Goal: Information Seeking & Learning: Learn about a topic

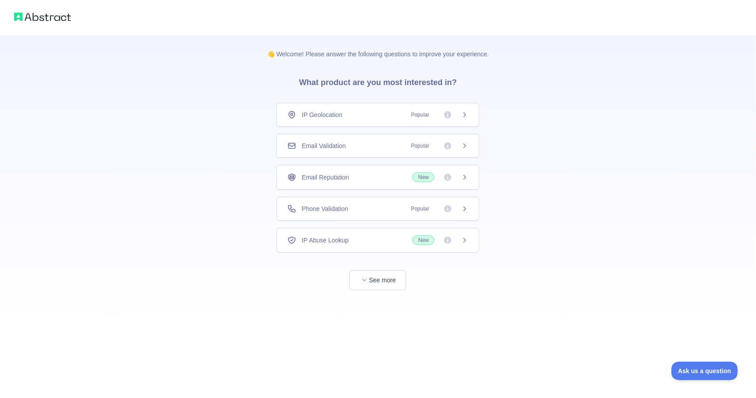
click at [387, 112] on div "IP Geolocation Popular" at bounding box center [377, 114] width 181 height 9
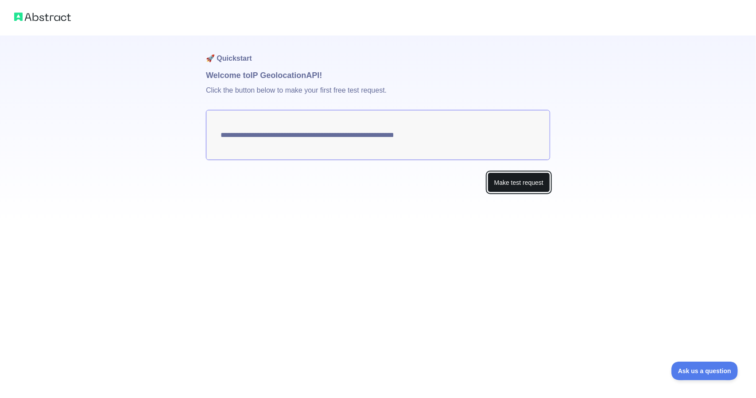
click at [518, 185] on button "Make test request" at bounding box center [518, 182] width 62 height 20
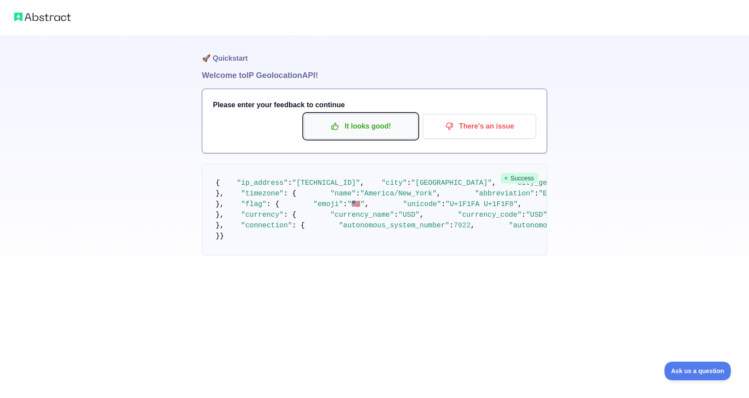
click at [370, 134] on button "It looks good!" at bounding box center [360, 126] width 113 height 25
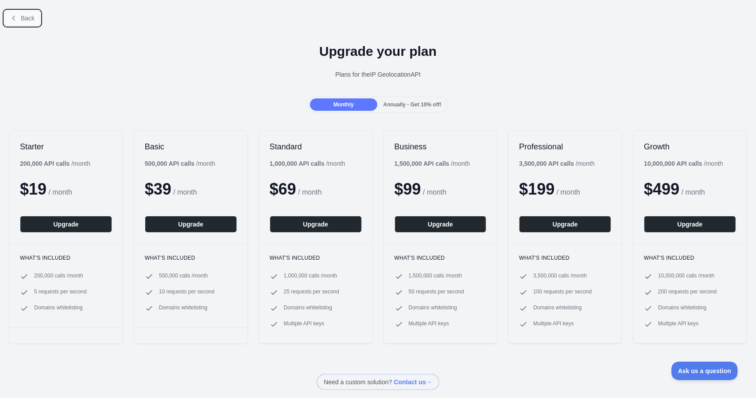
click at [18, 14] on button "Back" at bounding box center [22, 18] width 36 height 15
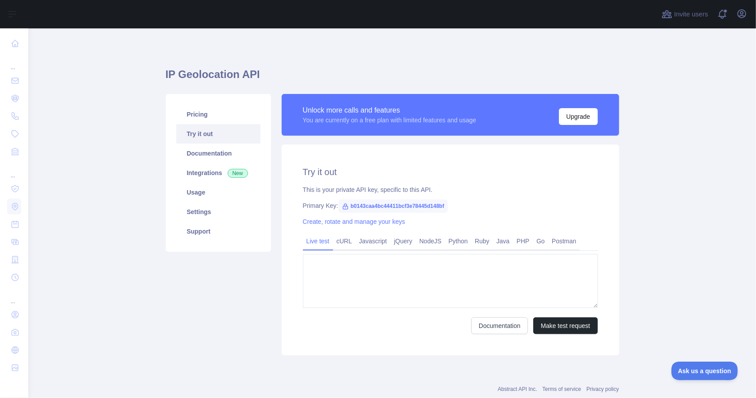
type textarea "**********"
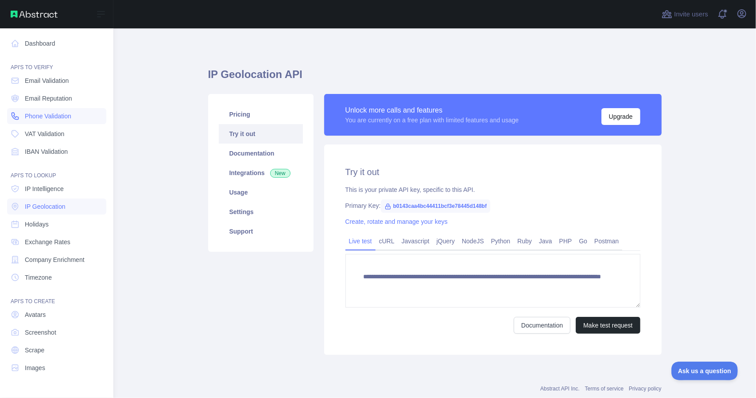
click at [45, 115] on span "Phone Validation" at bounding box center [48, 116] width 46 height 9
click at [57, 116] on span "Phone Validation" at bounding box center [48, 116] width 46 height 9
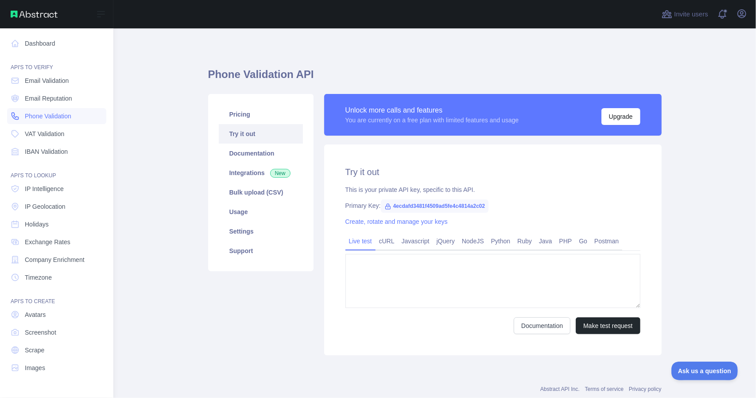
type textarea "**********"
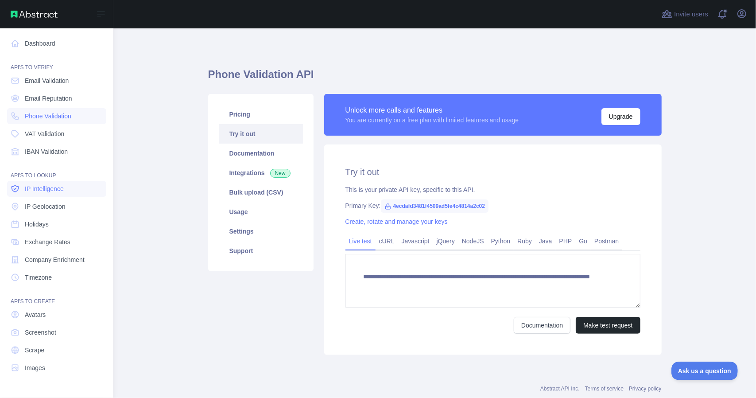
click at [48, 190] on span "IP Intelligence" at bounding box center [44, 188] width 39 height 9
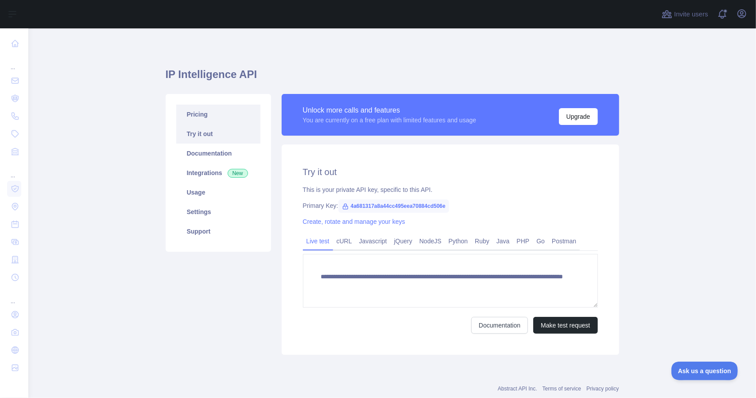
click at [201, 112] on link "Pricing" at bounding box center [218, 113] width 84 height 19
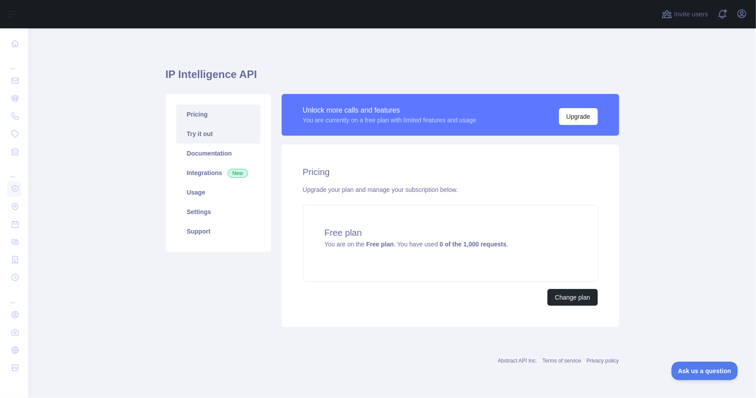
click at [191, 135] on link "Try it out" at bounding box center [218, 133] width 84 height 19
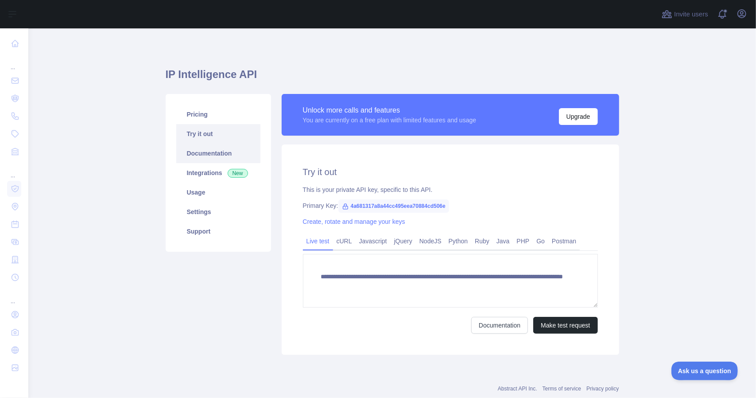
click at [199, 150] on link "Documentation" at bounding box center [218, 152] width 84 height 19
click at [205, 177] on link "Integrations New" at bounding box center [218, 172] width 84 height 19
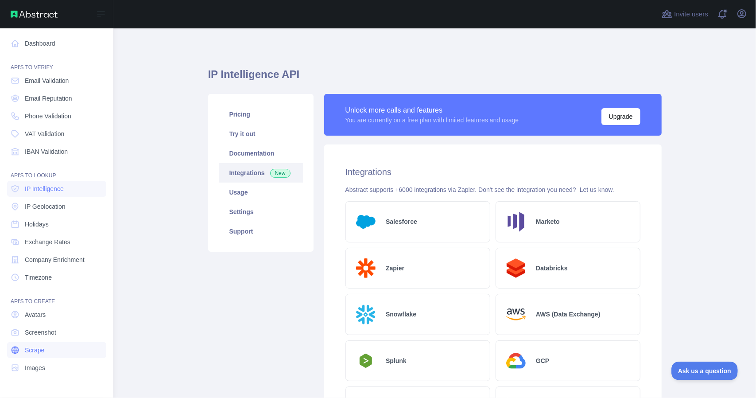
click at [41, 351] on span "Scrape" at bounding box center [34, 349] width 19 height 9
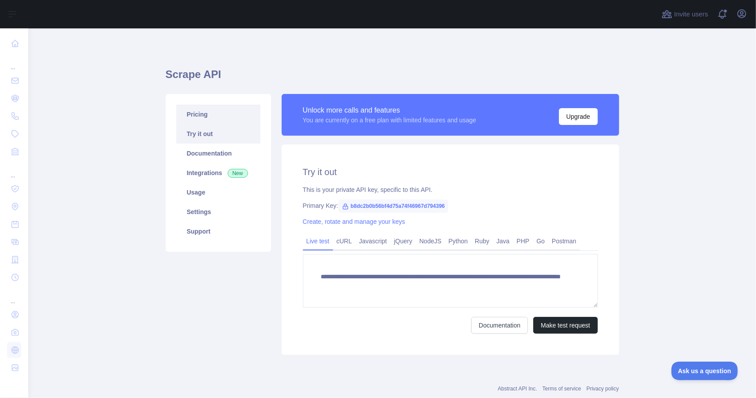
click at [201, 115] on link "Pricing" at bounding box center [218, 113] width 84 height 19
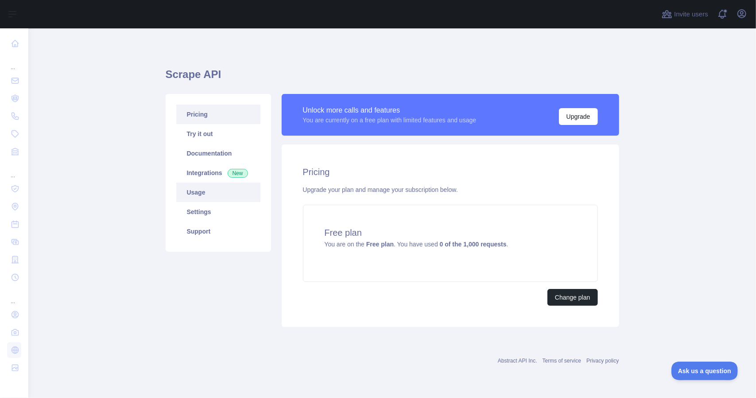
click at [197, 192] on link "Usage" at bounding box center [218, 191] width 84 height 19
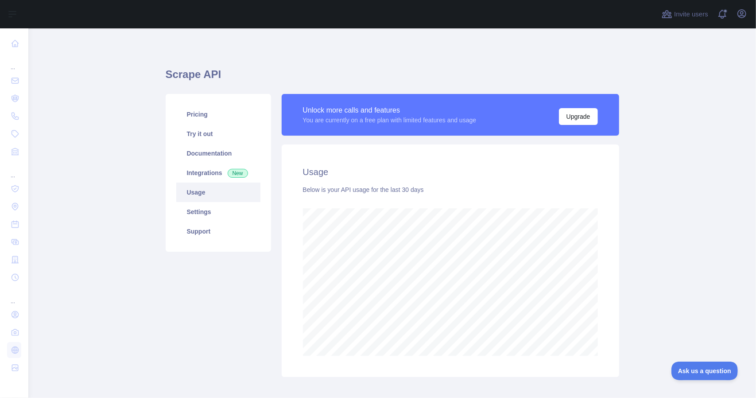
scroll to position [369, 721]
click at [201, 214] on link "Settings" at bounding box center [218, 211] width 84 height 19
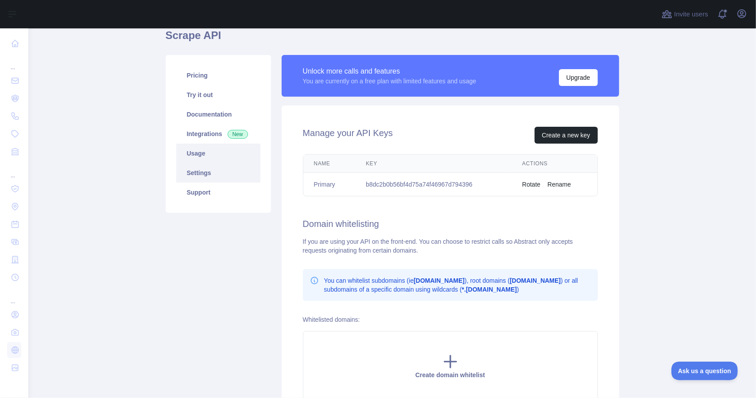
scroll to position [44, 0]
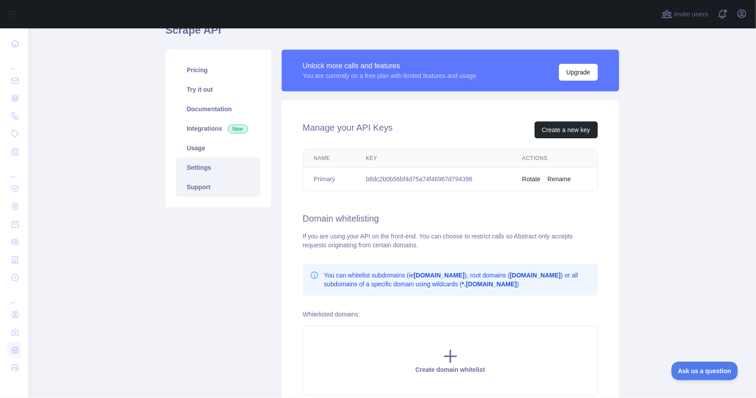
click at [201, 186] on link "Support" at bounding box center [218, 186] width 84 height 19
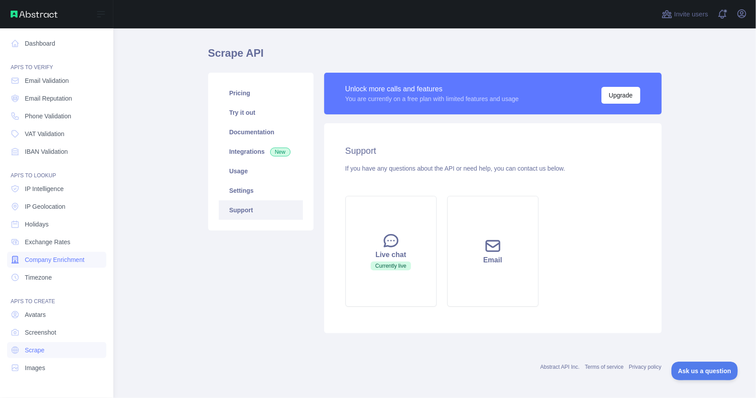
click at [53, 259] on span "Company Enrichment" at bounding box center [55, 259] width 60 height 9
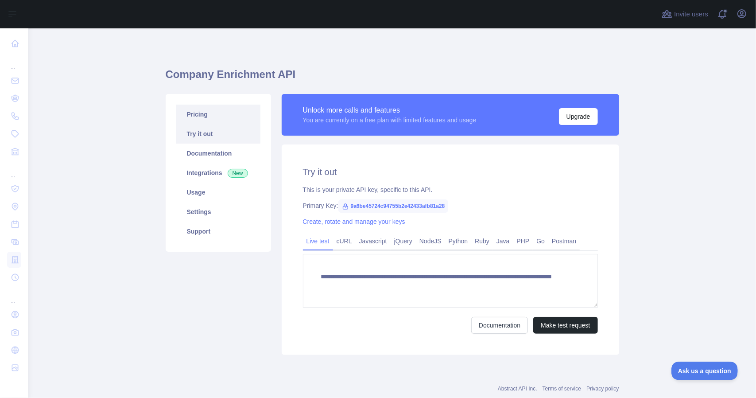
click at [205, 113] on link "Pricing" at bounding box center [218, 113] width 84 height 19
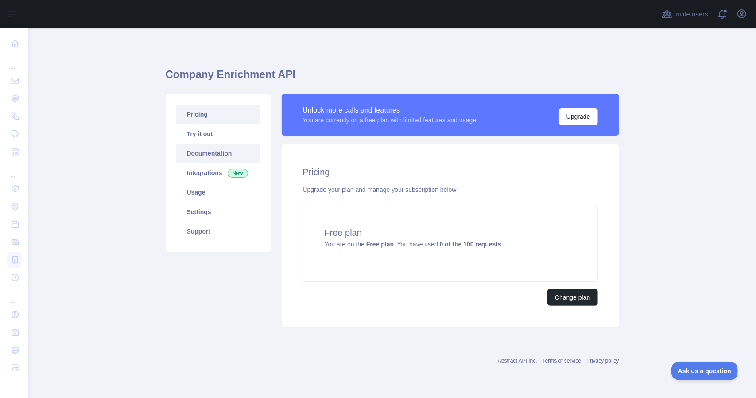
click at [210, 151] on link "Documentation" at bounding box center [218, 152] width 84 height 19
click at [213, 178] on link "Integrations New" at bounding box center [218, 172] width 84 height 19
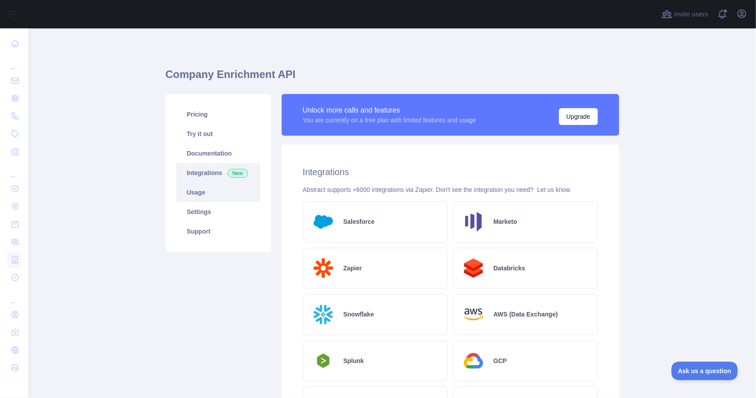
click at [204, 198] on link "Usage" at bounding box center [218, 191] width 84 height 19
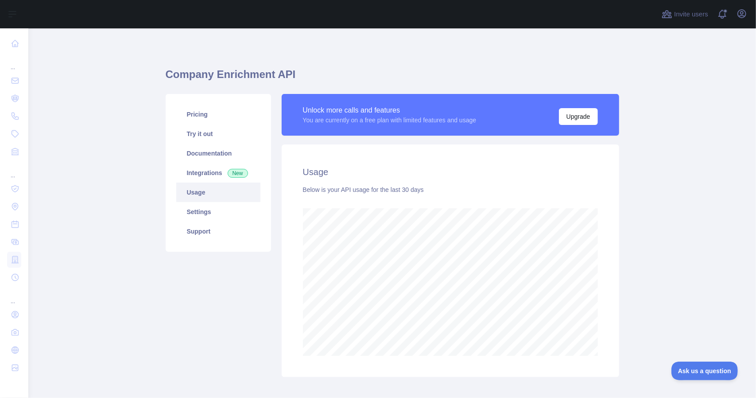
scroll to position [369, 721]
click at [207, 211] on link "Settings" at bounding box center [218, 211] width 84 height 19
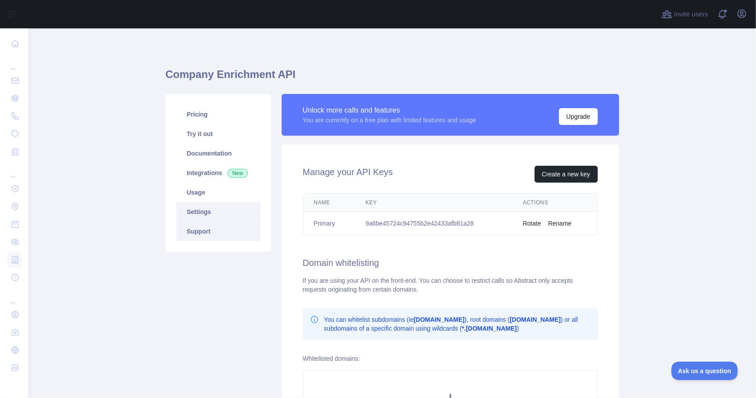
click at [189, 234] on link "Support" at bounding box center [218, 230] width 84 height 19
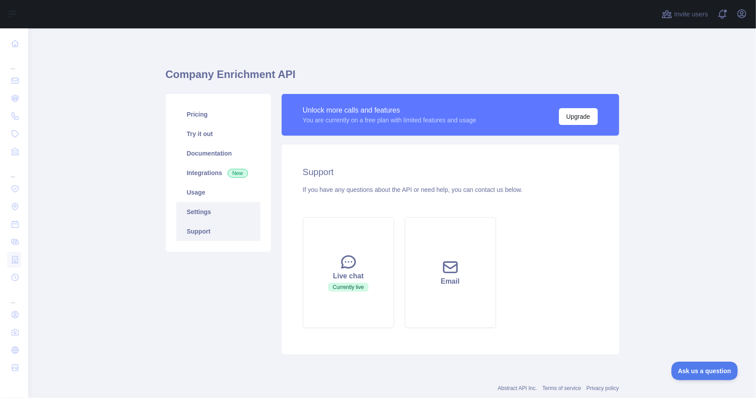
click at [208, 215] on link "Settings" at bounding box center [218, 211] width 84 height 19
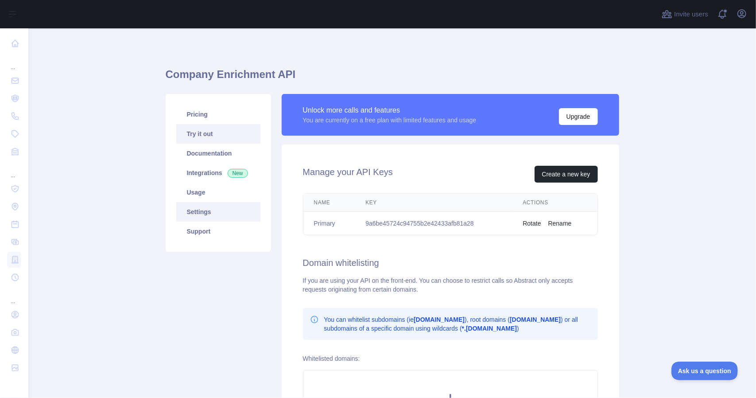
click at [202, 135] on link "Try it out" at bounding box center [218, 133] width 84 height 19
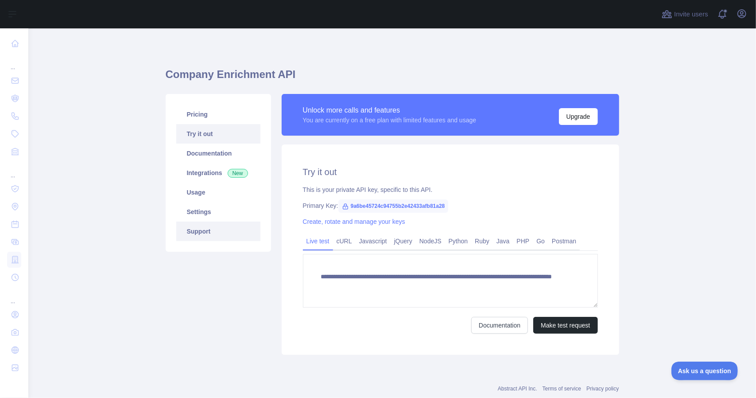
click at [197, 232] on link "Support" at bounding box center [218, 230] width 84 height 19
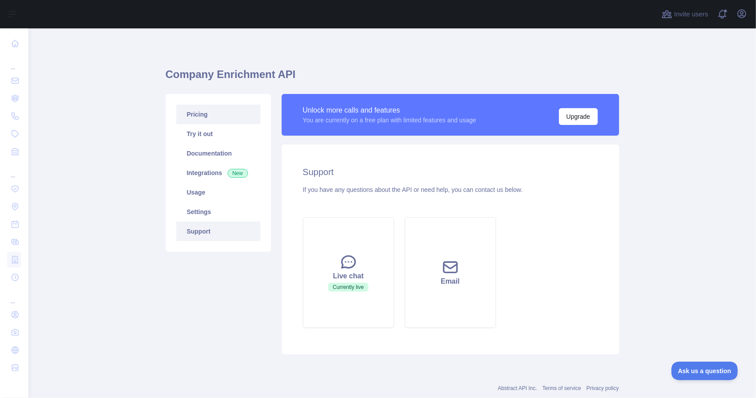
click at [199, 117] on link "Pricing" at bounding box center [218, 113] width 84 height 19
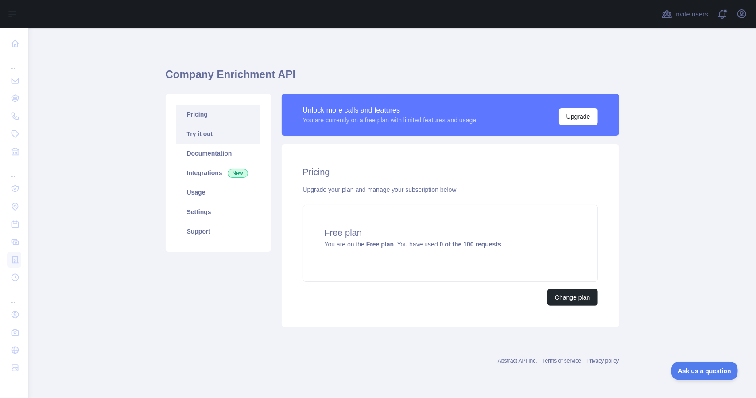
click at [205, 137] on link "Try it out" at bounding box center [218, 133] width 84 height 19
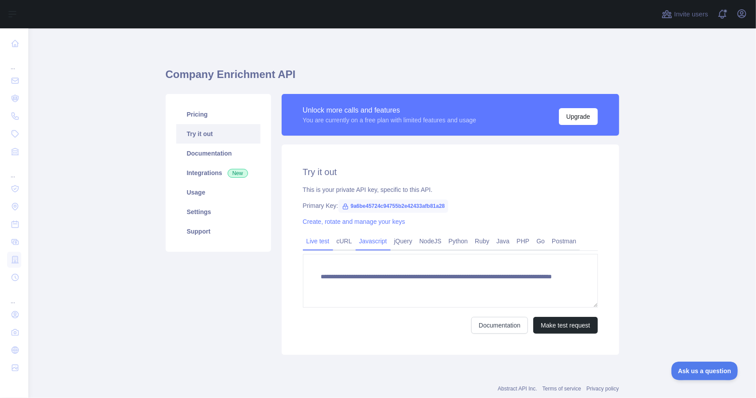
click at [372, 238] on link "Javascript" at bounding box center [373, 241] width 35 height 14
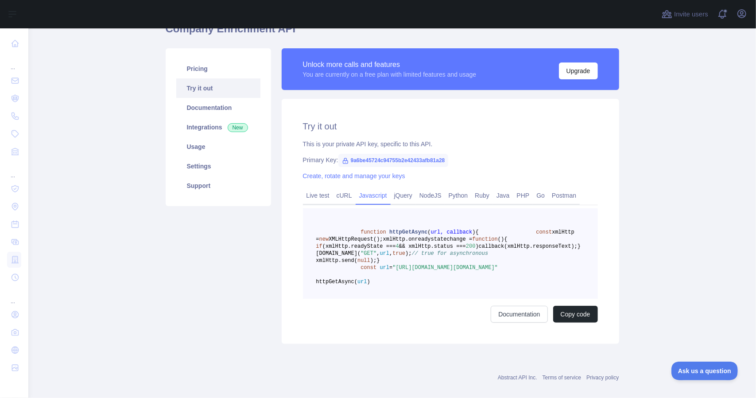
scroll to position [89, 0]
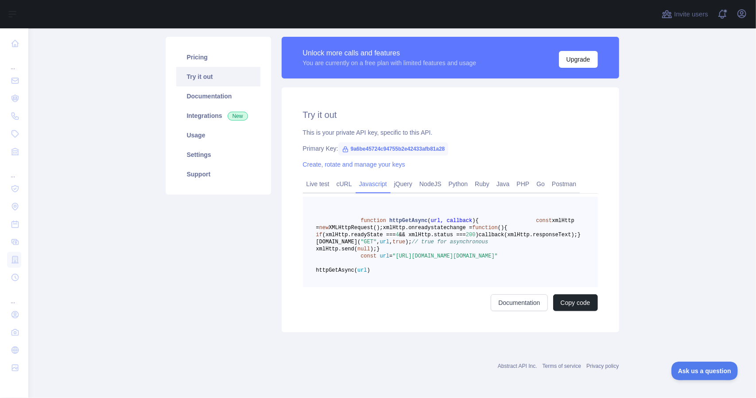
click at [419, 259] on span ""[URL][DOMAIN_NAME][DOMAIN_NAME]"" at bounding box center [444, 256] width 105 height 6
drag, startPoint x: 453, startPoint y: 262, endPoint x: 436, endPoint y: 253, distance: 19.2
click at [436, 253] on pre "function httpGetAsync ( url, callback ) { const xmlHttp = new XMLHttpRequest();…" at bounding box center [450, 242] width 295 height 90
click at [473, 247] on pre "function httpGetAsync ( url, callback ) { const xmlHttp = new XMLHttpRequest();…" at bounding box center [450, 242] width 295 height 90
click at [317, 177] on link "Live test" at bounding box center [318, 184] width 30 height 14
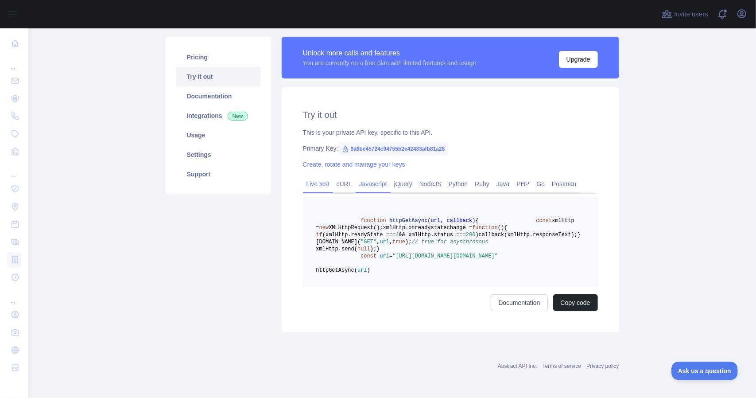
scroll to position [22, 0]
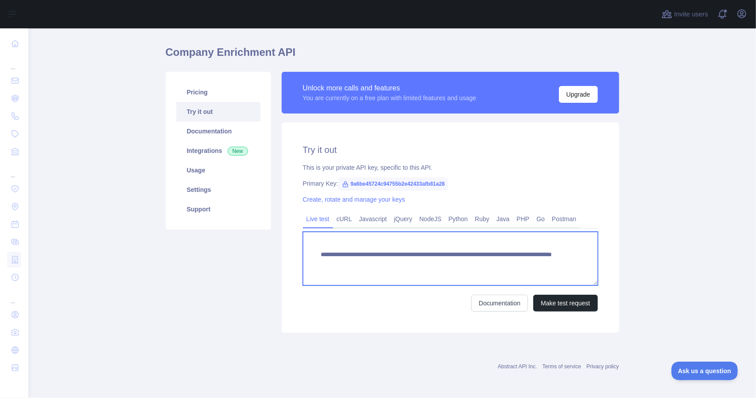
drag, startPoint x: 508, startPoint y: 267, endPoint x: 476, endPoint y: 270, distance: 32.0
click at [476, 270] on textarea "**********" at bounding box center [450, 259] width 295 height 54
paste textarea "**********"
type textarea "**********"
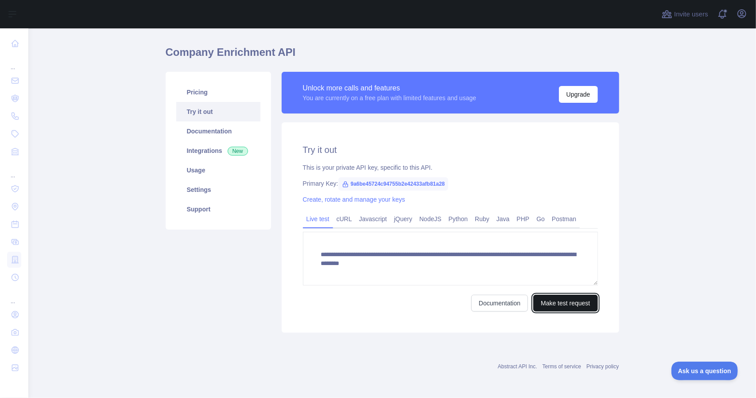
click at [571, 307] on button "Make test request" at bounding box center [565, 302] width 64 height 17
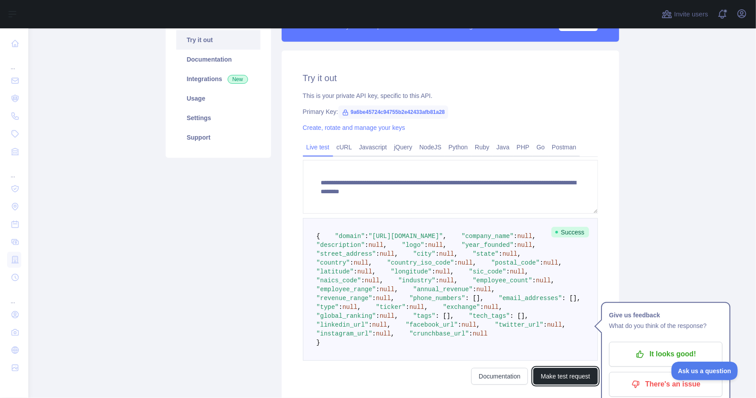
scroll to position [51, 0]
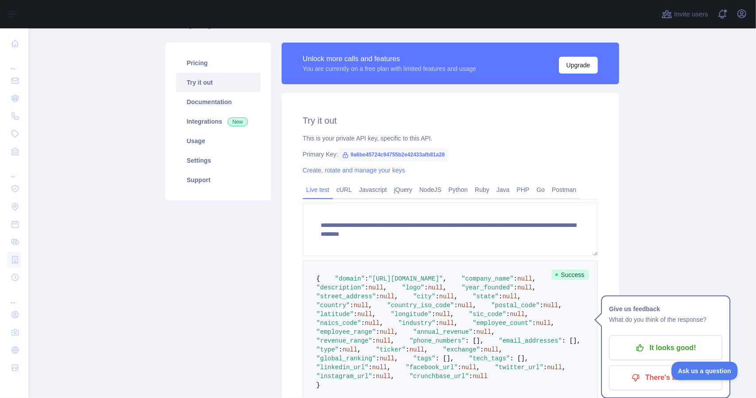
click at [201, 68] on link "Pricing" at bounding box center [218, 62] width 84 height 19
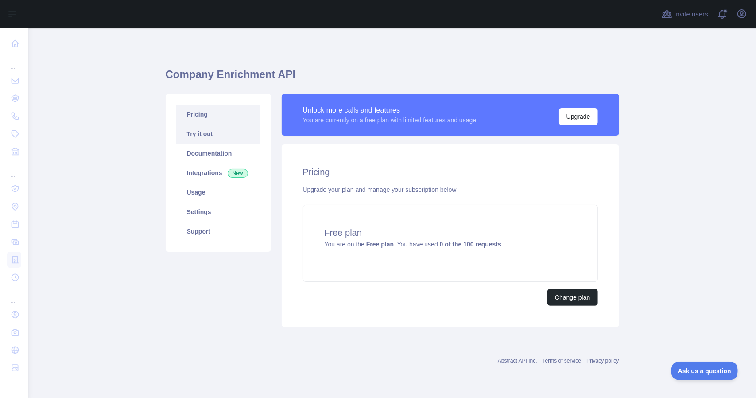
click at [209, 135] on link "Try it out" at bounding box center [218, 133] width 84 height 19
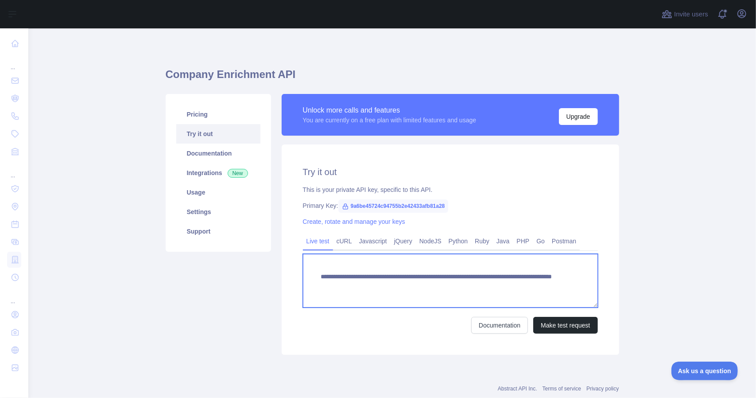
drag, startPoint x: 512, startPoint y: 288, endPoint x: 478, endPoint y: 291, distance: 33.8
click at [478, 291] on textarea "**********" at bounding box center [450, 281] width 295 height 54
paste textarea "**********"
click at [496, 286] on textarea "**********" at bounding box center [450, 281] width 295 height 54
click at [541, 289] on textarea "**********" at bounding box center [450, 281] width 295 height 54
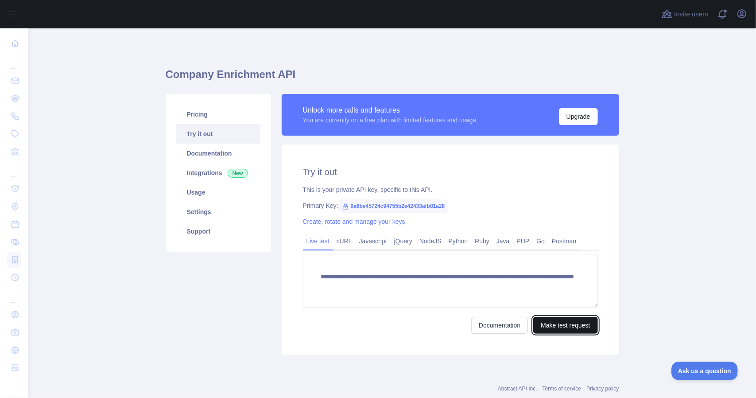
click at [568, 323] on button "Make test request" at bounding box center [565, 325] width 64 height 17
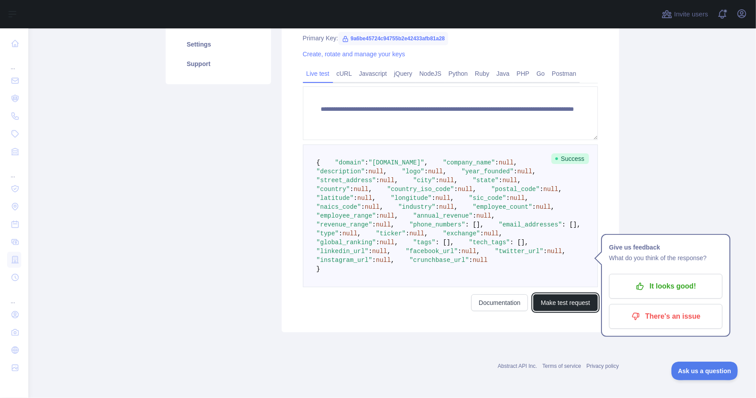
scroll to position [184, 0]
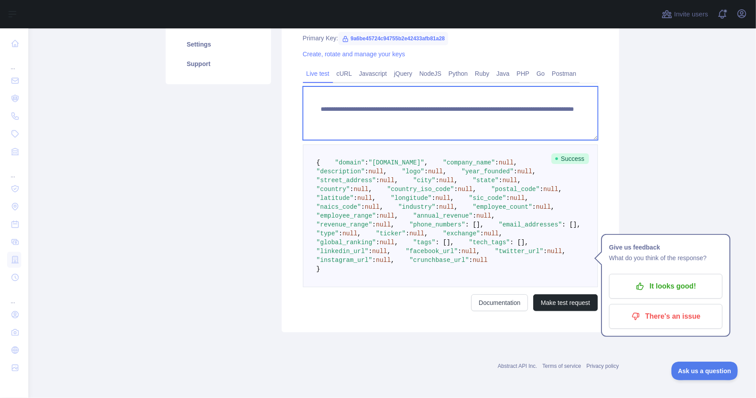
drag, startPoint x: 536, startPoint y: 102, endPoint x: 477, endPoint y: 111, distance: 59.5
click at [477, 111] on textarea "**********" at bounding box center [450, 113] width 295 height 54
type textarea "**********"
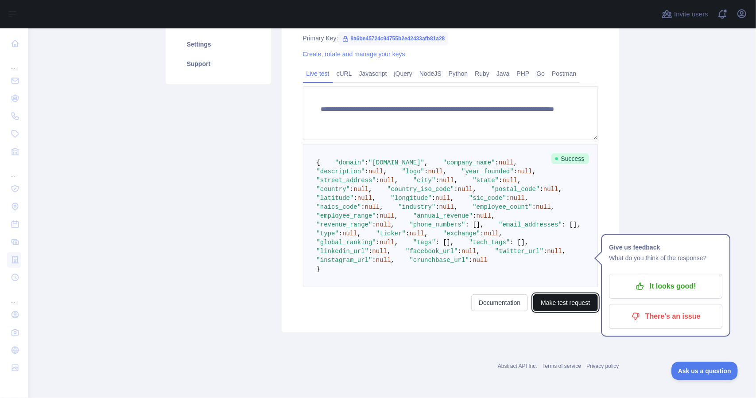
click at [559, 304] on button "Make test request" at bounding box center [565, 302] width 64 height 17
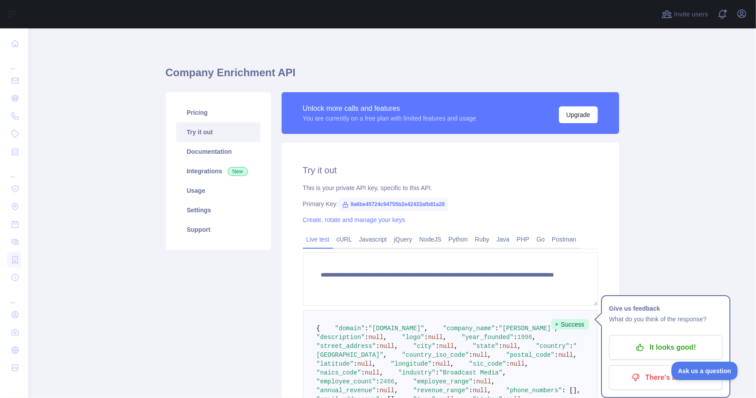
scroll to position [0, 0]
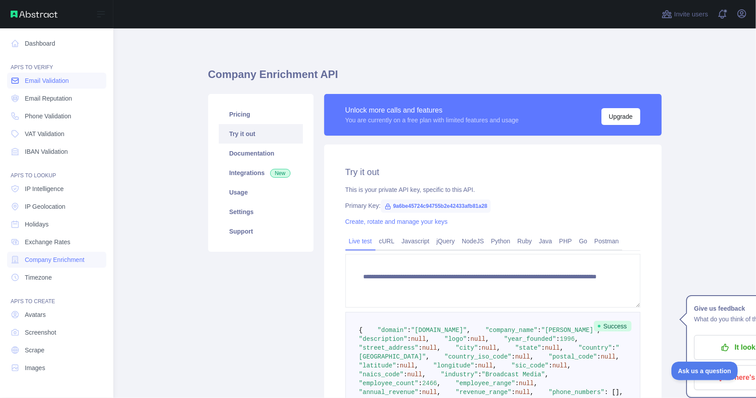
click at [55, 80] on span "Email Validation" at bounding box center [47, 80] width 44 height 9
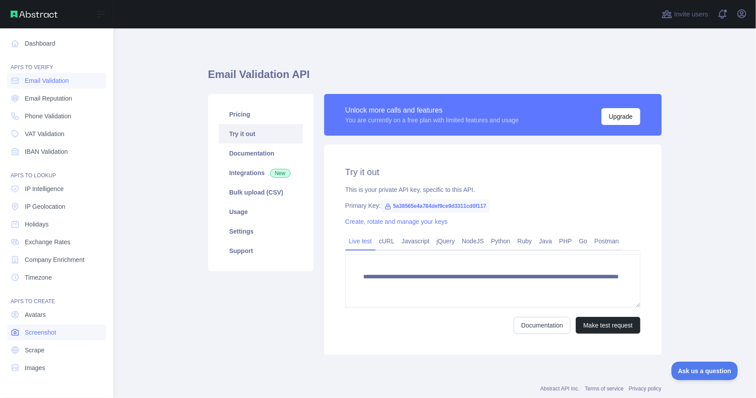
click at [58, 332] on link "Screenshot" at bounding box center [56, 332] width 99 height 16
click at [55, 346] on link "Scrape" at bounding box center [56, 350] width 99 height 16
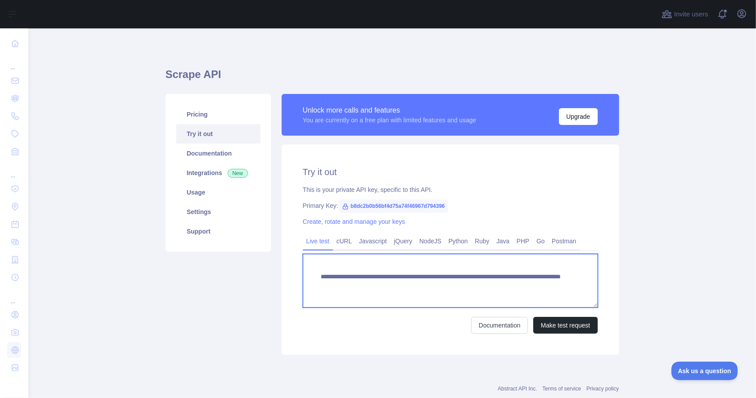
drag, startPoint x: 551, startPoint y: 286, endPoint x: 463, endPoint y: 294, distance: 88.0
click at [463, 294] on textarea "**********" at bounding box center [450, 281] width 295 height 54
paste textarea "*"
type textarea "**********"
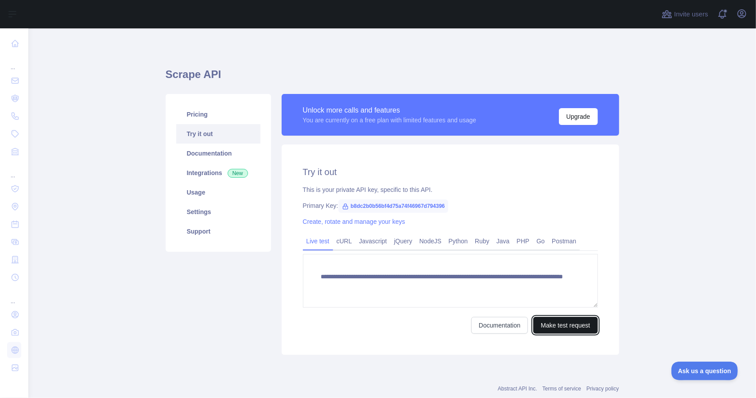
click at [570, 325] on button "Make test request" at bounding box center [565, 325] width 64 height 17
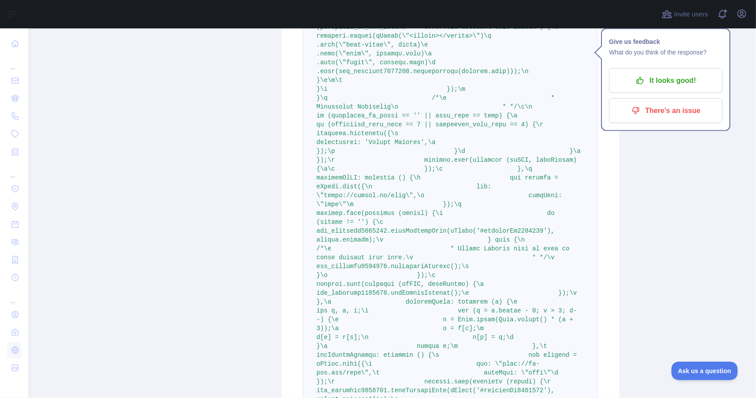
scroll to position [28205, 0]
click at [669, 75] on p "It looks good!" at bounding box center [665, 80] width 100 height 15
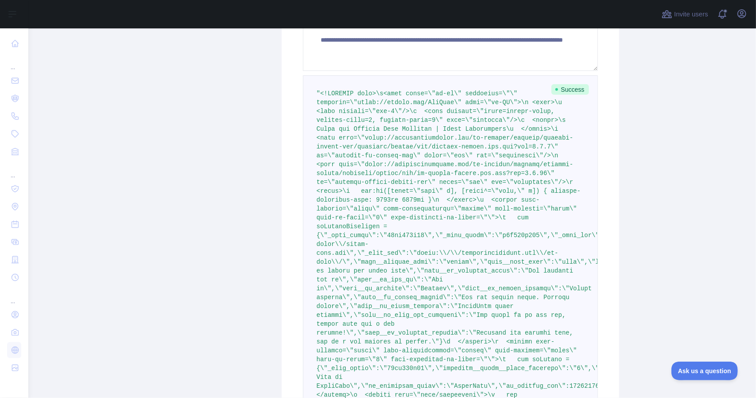
scroll to position [0, 0]
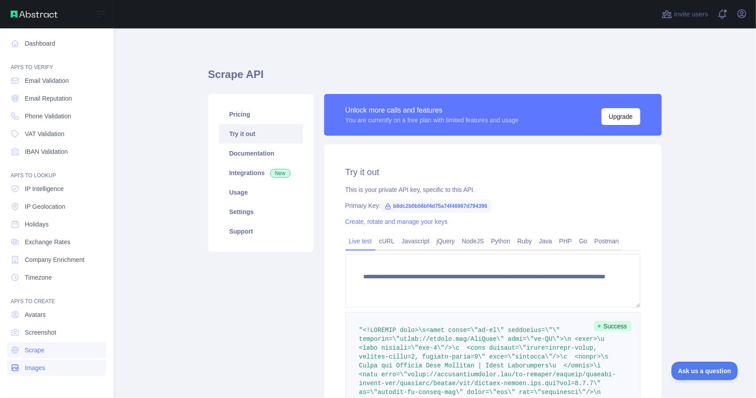
click at [42, 371] on span "Images" at bounding box center [35, 367] width 20 height 9
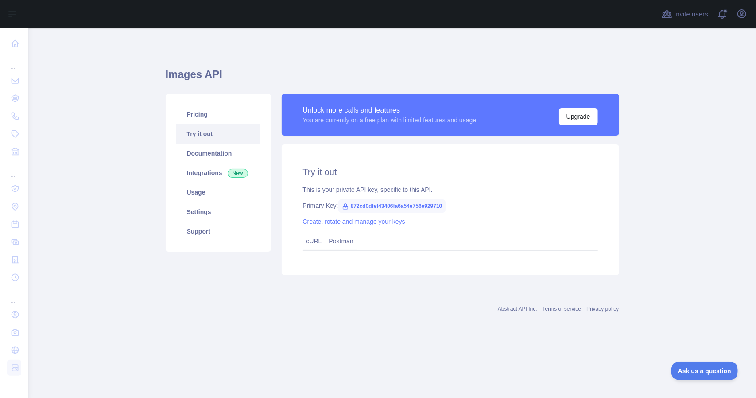
click at [196, 133] on link "Try it out" at bounding box center [218, 133] width 84 height 19
click at [314, 244] on link "cURL" at bounding box center [313, 240] width 15 height 7
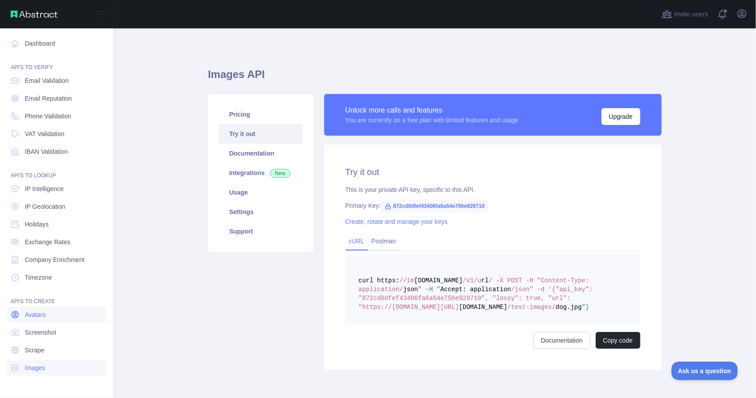
click at [42, 317] on span "Avatars" at bounding box center [35, 314] width 21 height 9
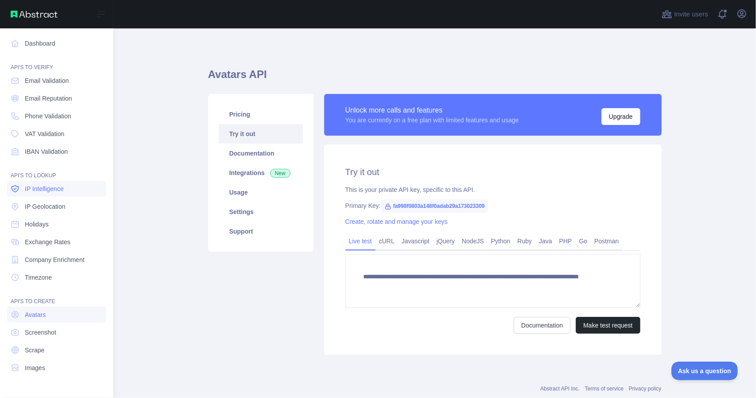
click at [55, 193] on span "IP Intelligence" at bounding box center [44, 188] width 39 height 9
